Goal: Task Accomplishment & Management: Manage account settings

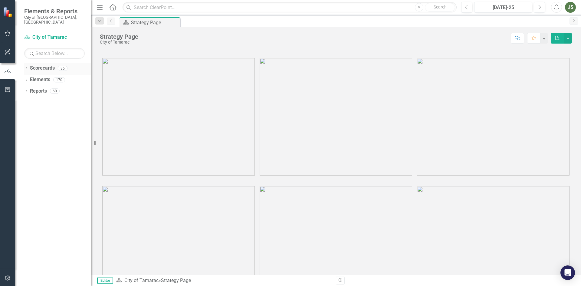
click at [25, 67] on div "Dropdown" at bounding box center [26, 69] width 4 height 5
click at [30, 77] on div "Dropdown" at bounding box center [29, 79] width 5 height 5
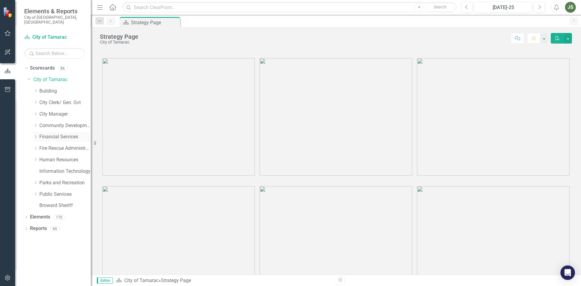
click at [35, 135] on icon "Dropdown" at bounding box center [35, 137] width 5 height 4
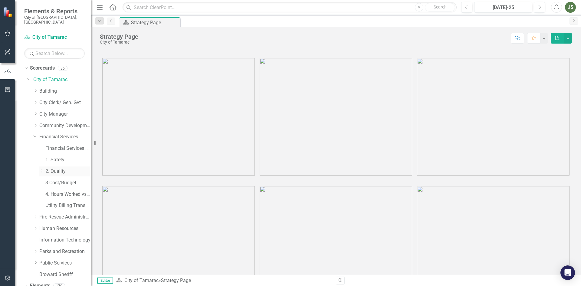
click at [42, 169] on icon at bounding box center [42, 170] width 2 height 3
click at [62, 191] on link "Management and Budget" at bounding box center [70, 194] width 39 height 7
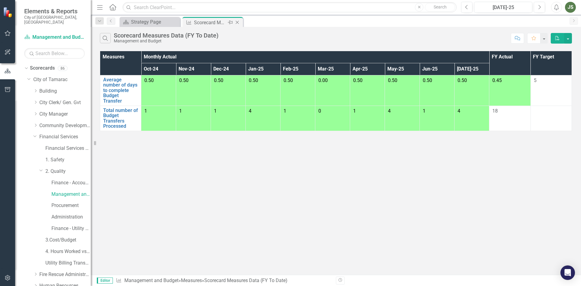
click at [236, 21] on icon at bounding box center [237, 22] width 3 height 3
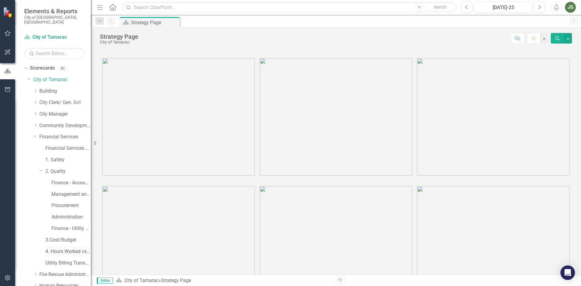
click at [61, 248] on link "4. Hours Worked vs Available hours" at bounding box center [67, 251] width 45 height 7
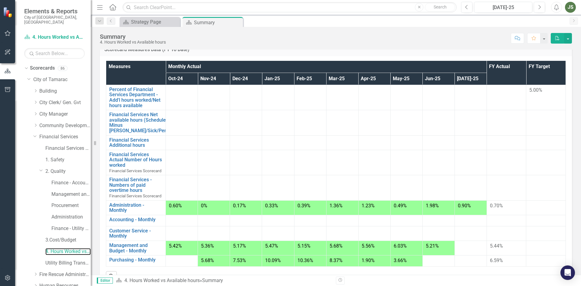
scroll to position [67, 0]
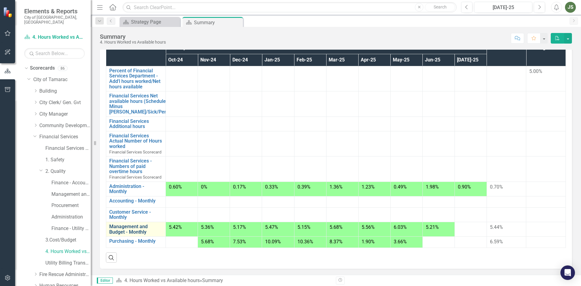
click at [130, 228] on link "Management and Budget - Monthly" at bounding box center [135, 229] width 53 height 11
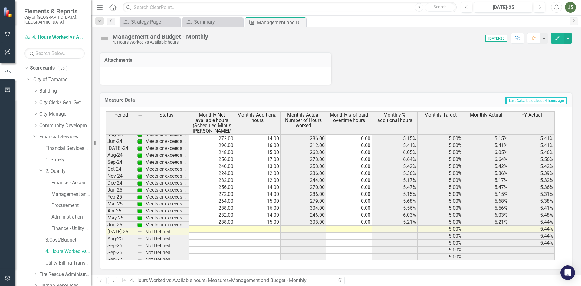
scroll to position [222, 0]
click at [213, 228] on tbody "Feb-23 Meets or exceeds target 248.00 13.00 261.00 0.00 5.24% 5.00% 5.24% 5.57%…" at bounding box center [330, 142] width 449 height 237
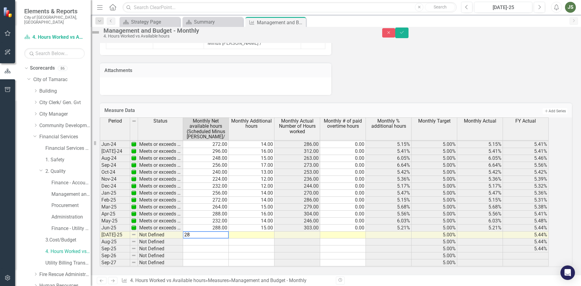
type textarea "288"
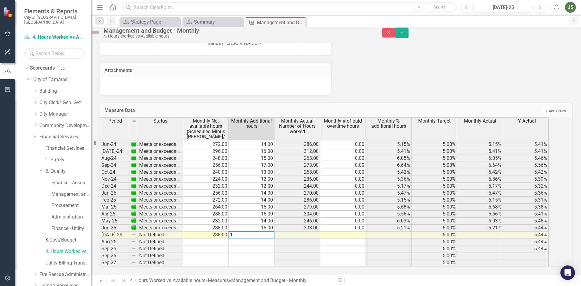
type textarea "16"
click at [351, 231] on td at bounding box center [343, 234] width 46 height 7
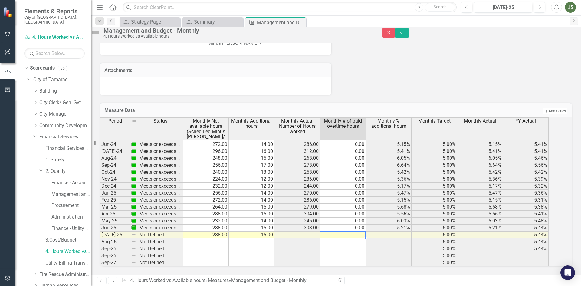
type textarea "0"
click at [404, 34] on icon "Save" at bounding box center [401, 32] width 5 height 4
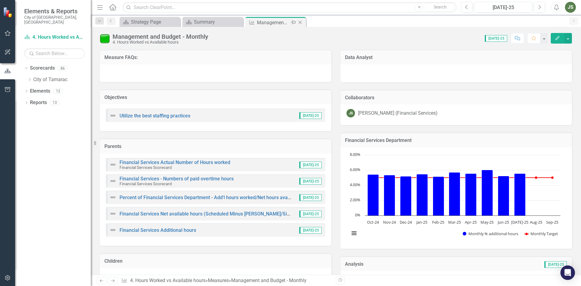
click at [299, 21] on icon "Close" at bounding box center [300, 22] width 6 height 5
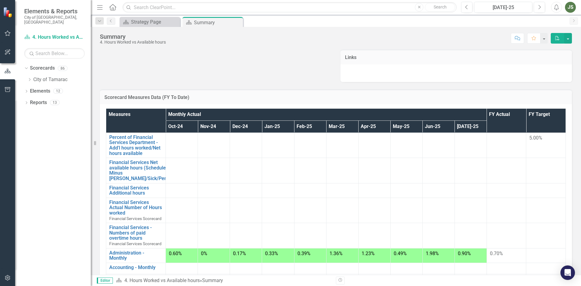
scroll to position [67, 0]
